Goal: Check status: Check status

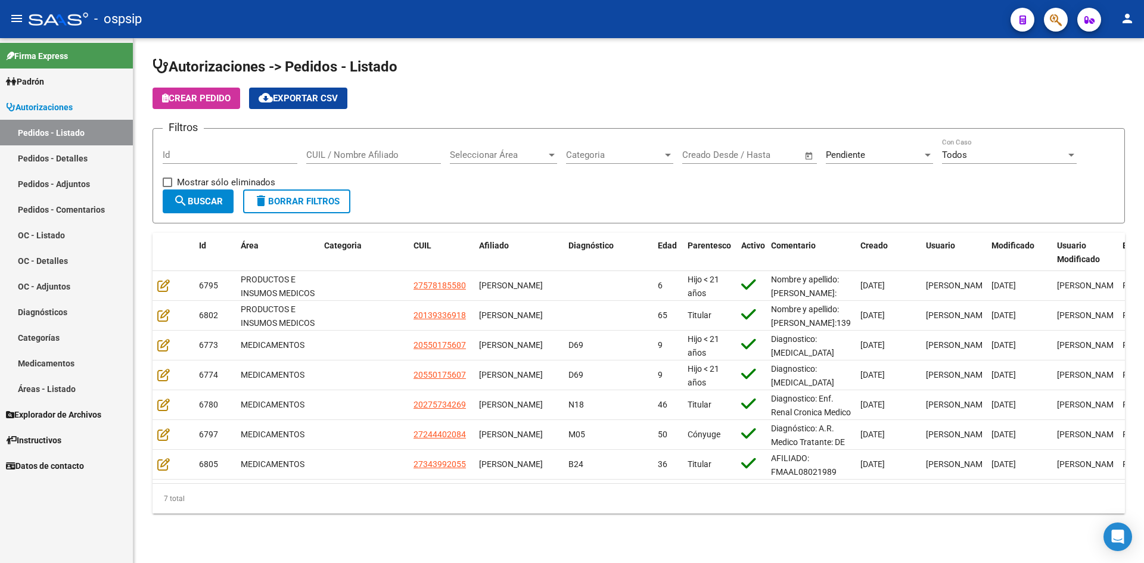
click at [262, 156] on input "Id" at bounding box center [230, 155] width 135 height 11
click at [361, 154] on input "CUIL / Nombre Afiliado" at bounding box center [373, 155] width 135 height 11
type input "DI [PERSON_NAME]"
click at [858, 150] on span "Pendiente" at bounding box center [845, 155] width 39 height 11
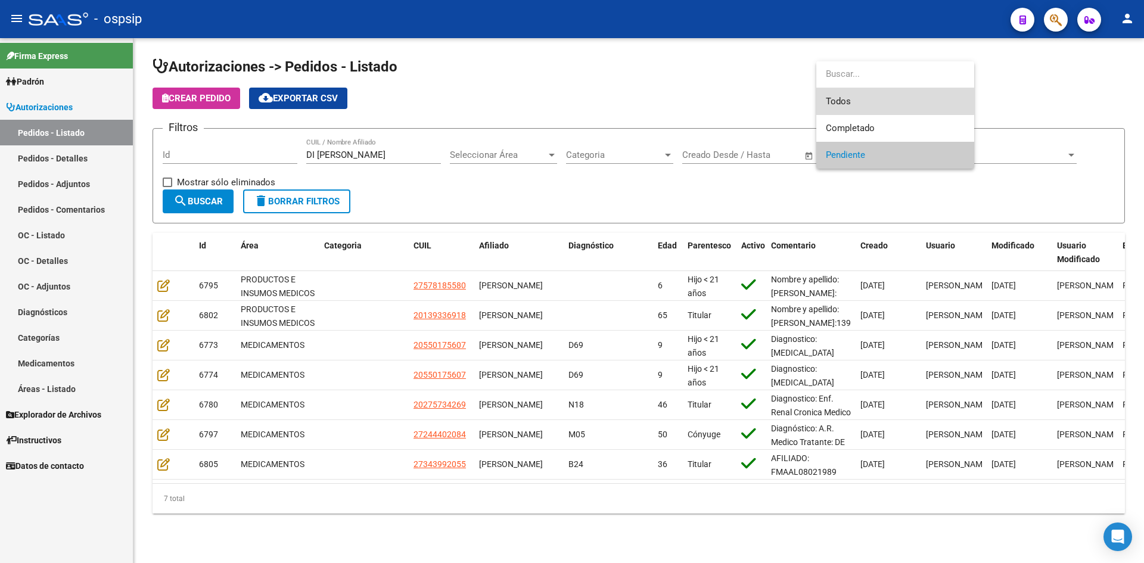
drag, startPoint x: 831, startPoint y: 101, endPoint x: 499, endPoint y: 119, distance: 332.4
click at [830, 101] on span "Todos" at bounding box center [895, 101] width 139 height 27
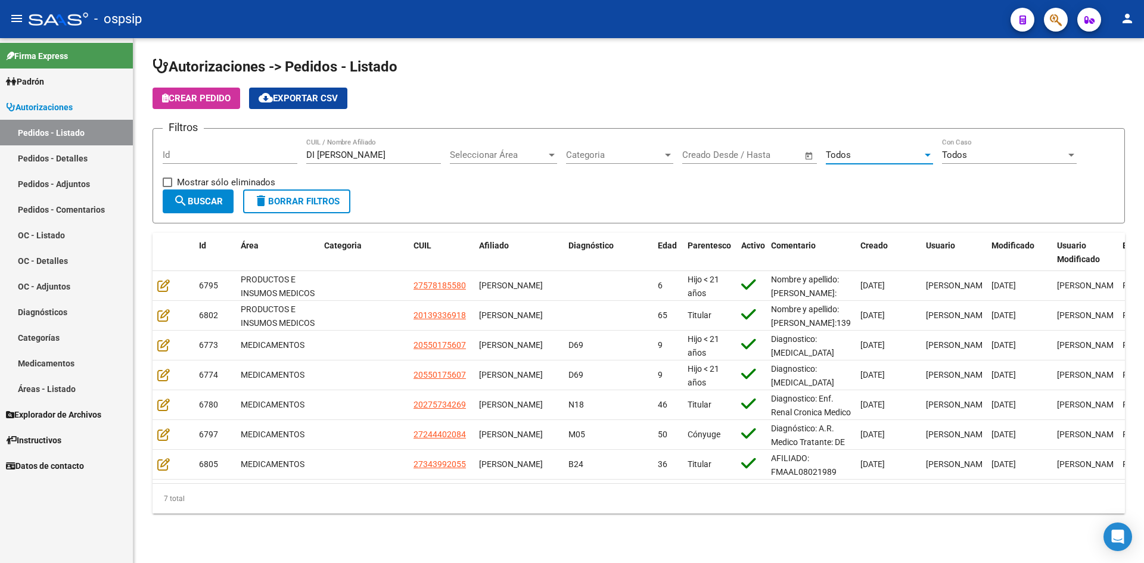
click at [170, 206] on button "search Buscar" at bounding box center [198, 202] width 71 height 24
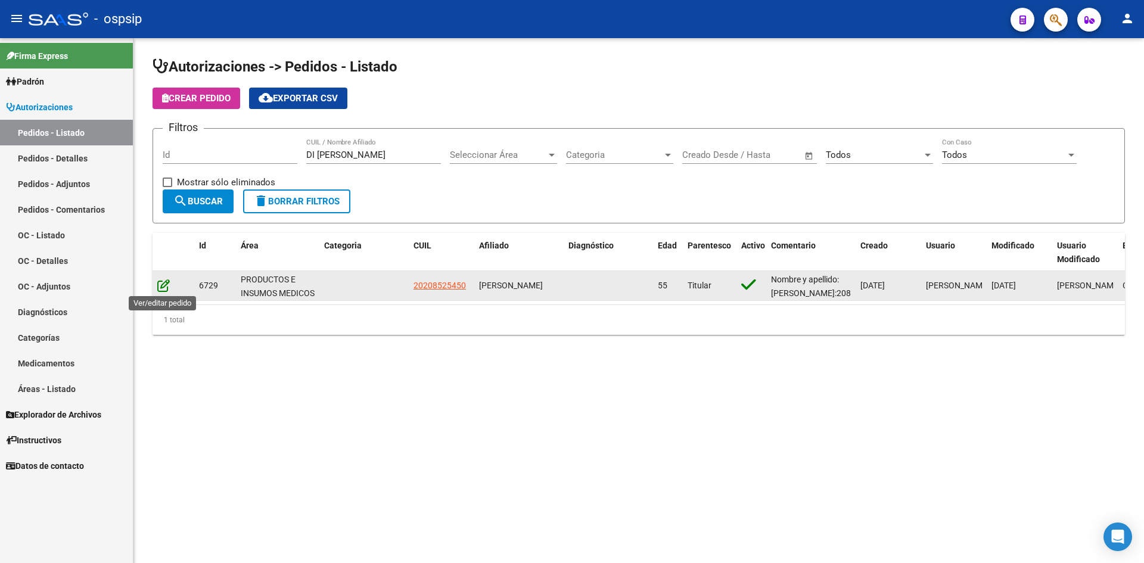
click at [163, 282] on icon at bounding box center [163, 285] width 13 height 13
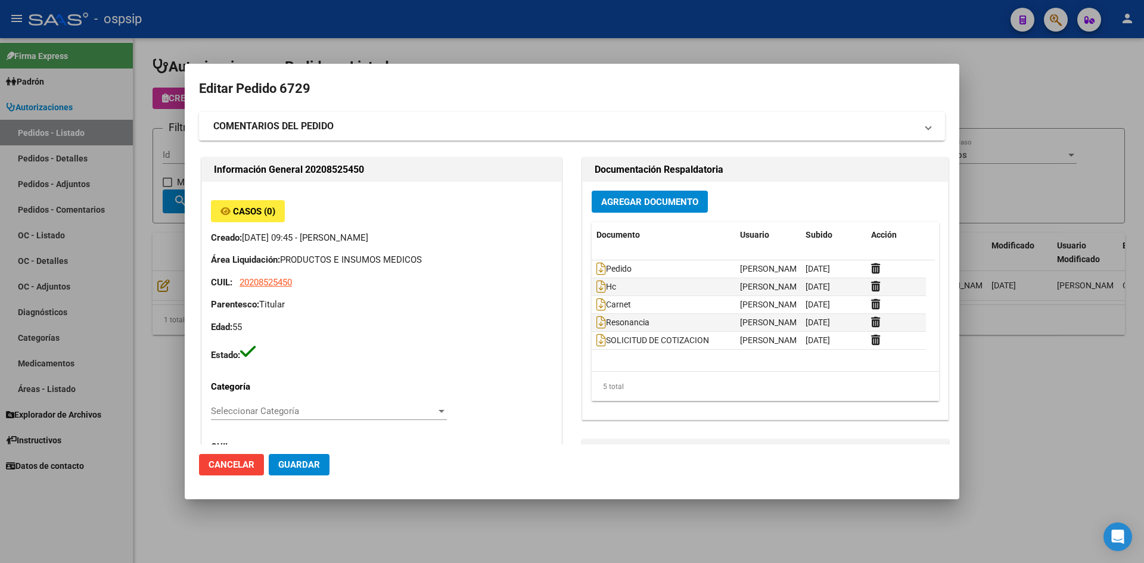
drag, startPoint x: 543, startPoint y: 34, endPoint x: 541, endPoint y: 6, distance: 28.1
click at [543, 31] on div at bounding box center [572, 281] width 1144 height 563
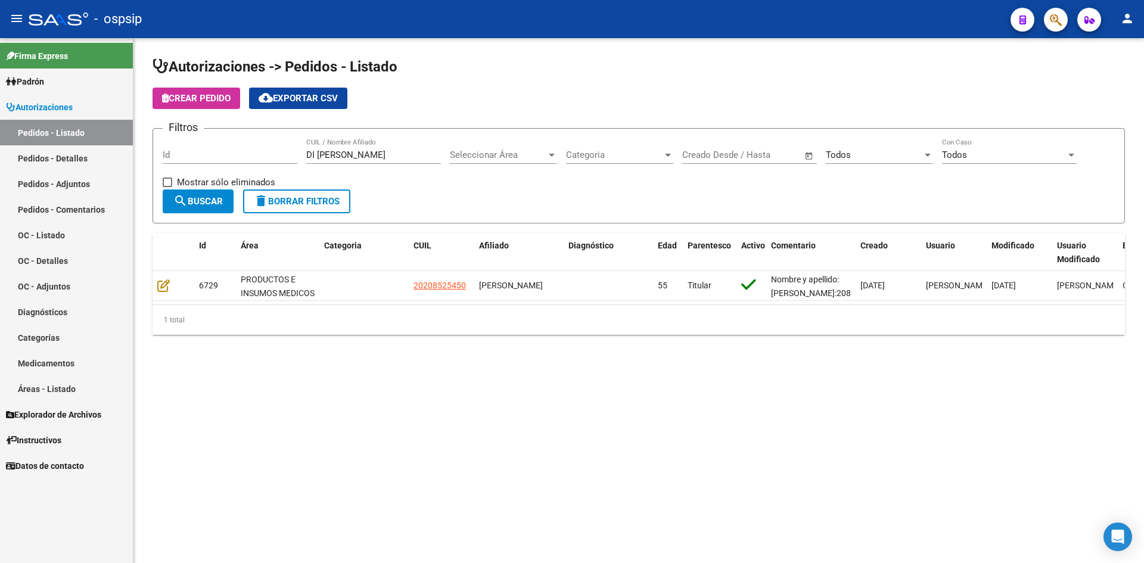
click at [572, 109] on app-list-header "Autorizaciones -> Pedidos - Listado Crear Pedido cloud_download Exportar CSV Fi…" at bounding box center [639, 140] width 973 height 166
click at [341, 156] on input "DI [PERSON_NAME]" at bounding box center [373, 155] width 135 height 11
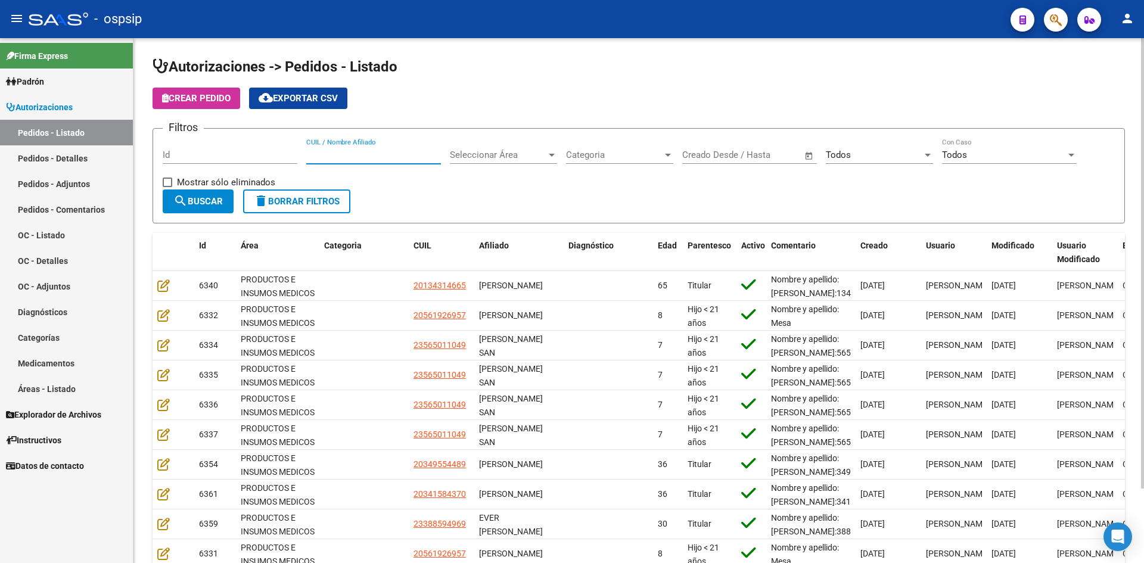
click at [530, 75] on h1 "Autorizaciones -> Pedidos - Listado" at bounding box center [639, 67] width 973 height 21
